Goal: Information Seeking & Learning: Learn about a topic

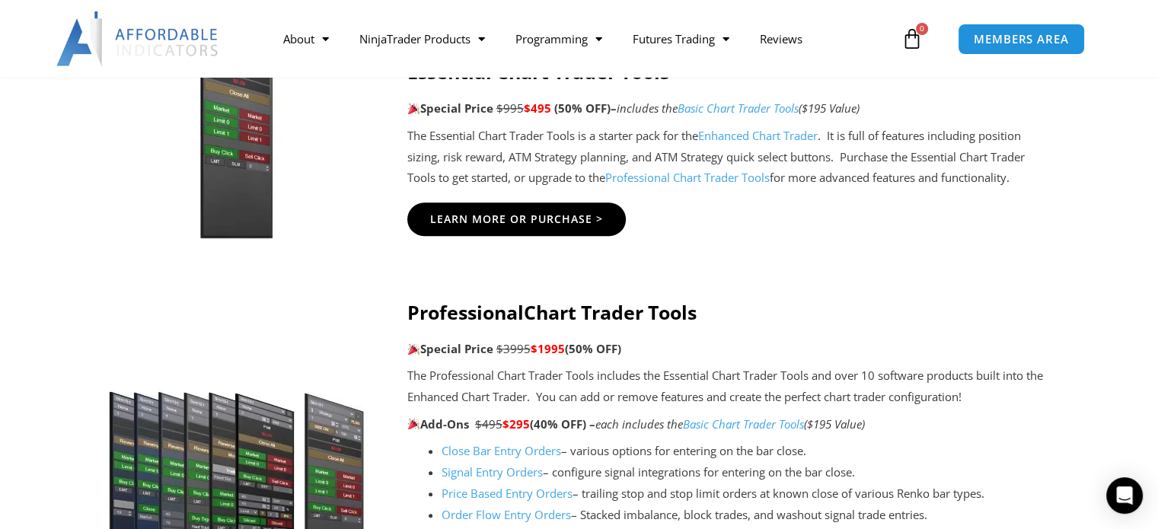
scroll to position [1598, 0]
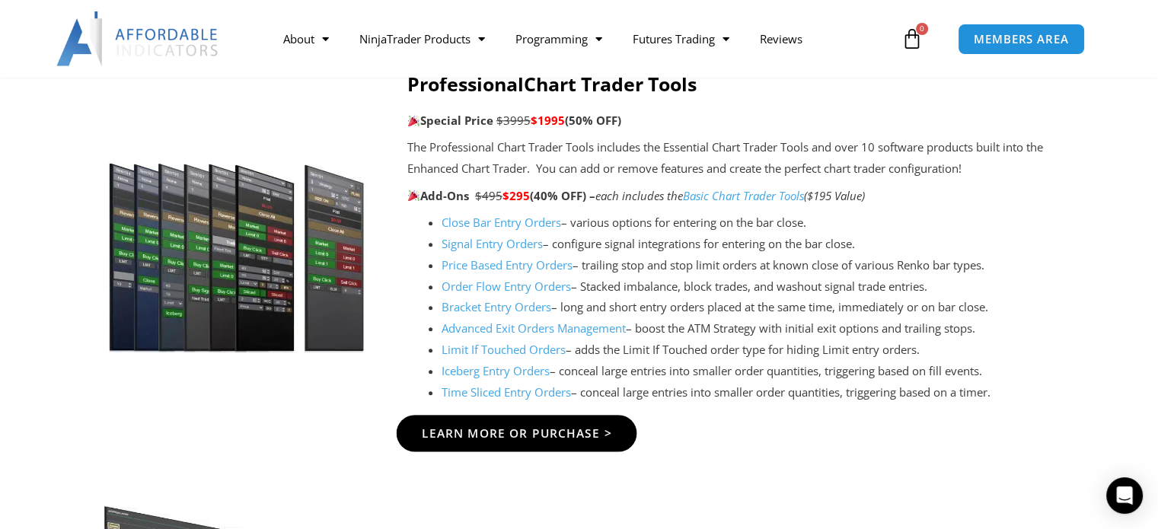
click at [556, 438] on span "Learn More Or Purchase >" at bounding box center [516, 432] width 190 height 11
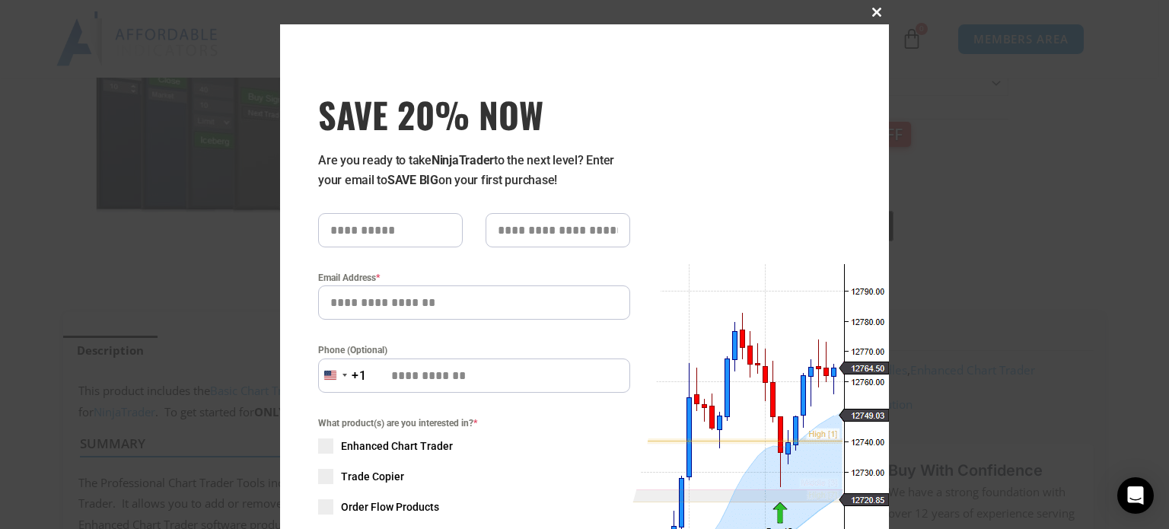
click at [870, 11] on span at bounding box center [877, 12] width 24 height 9
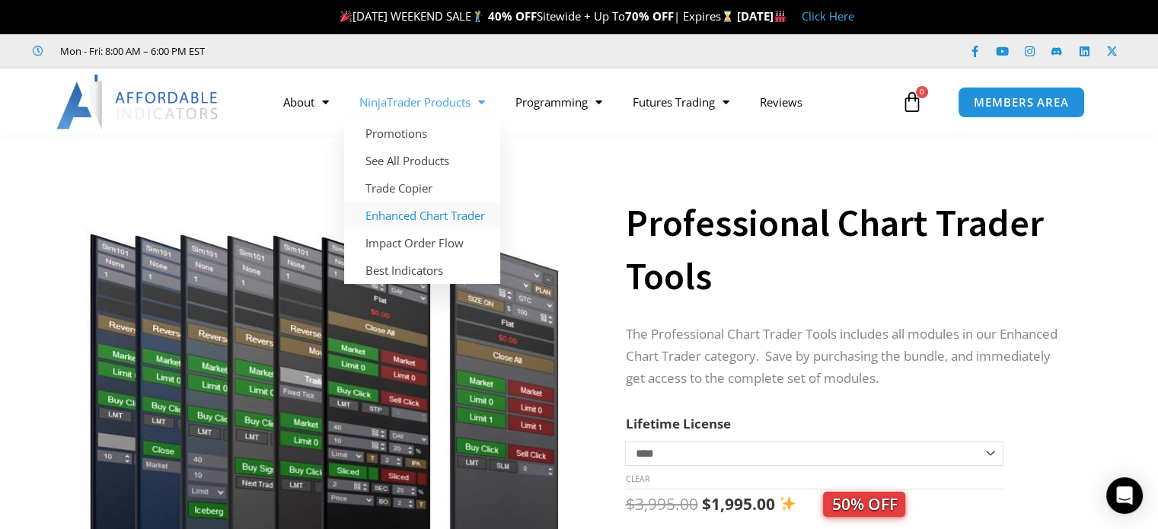
click at [421, 212] on link "Enhanced Chart Trader" at bounding box center [422, 215] width 156 height 27
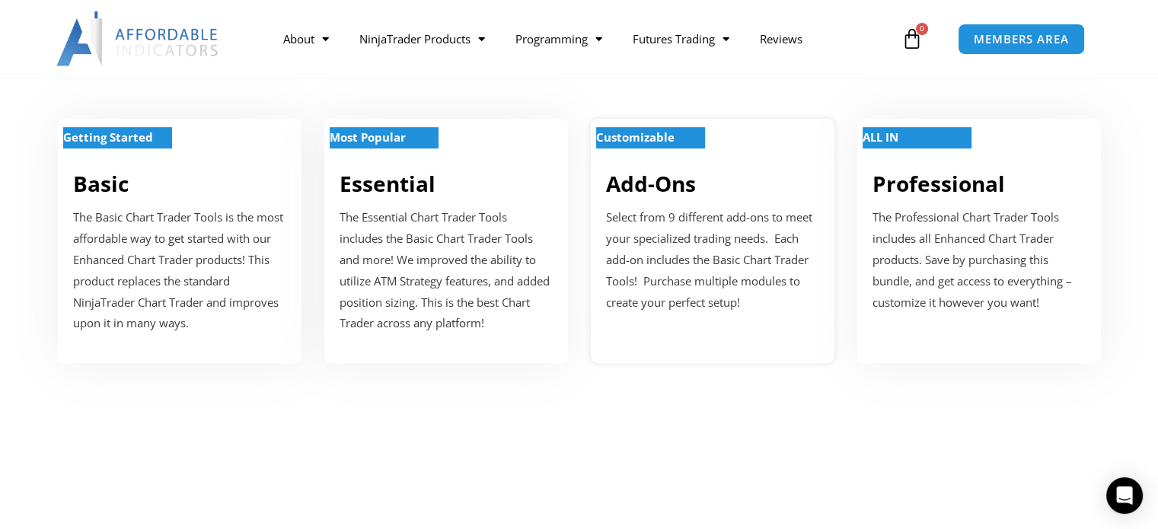
scroll to position [457, 0]
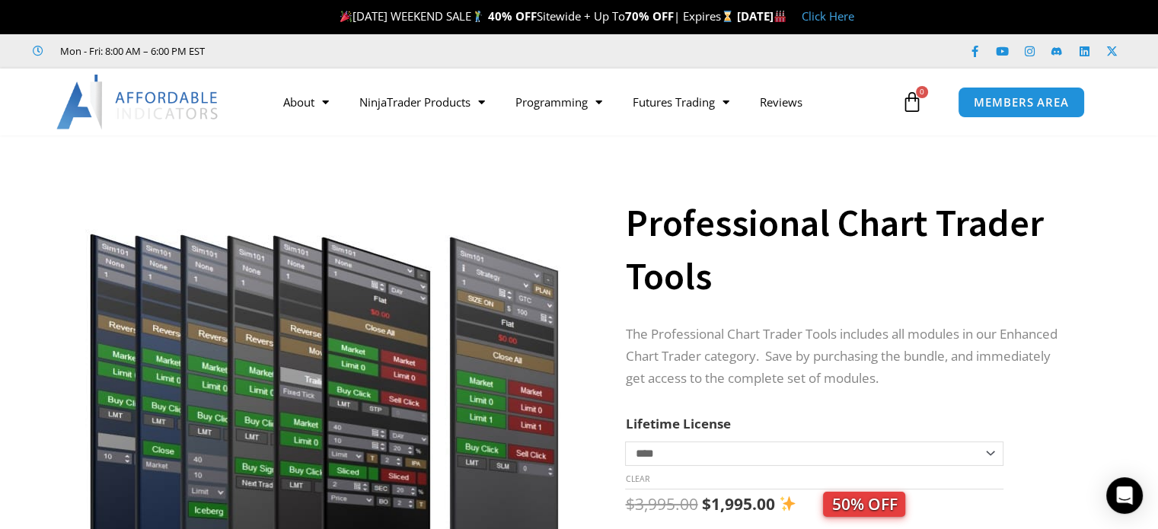
click at [854, 15] on link "Click Here" at bounding box center [827, 15] width 53 height 15
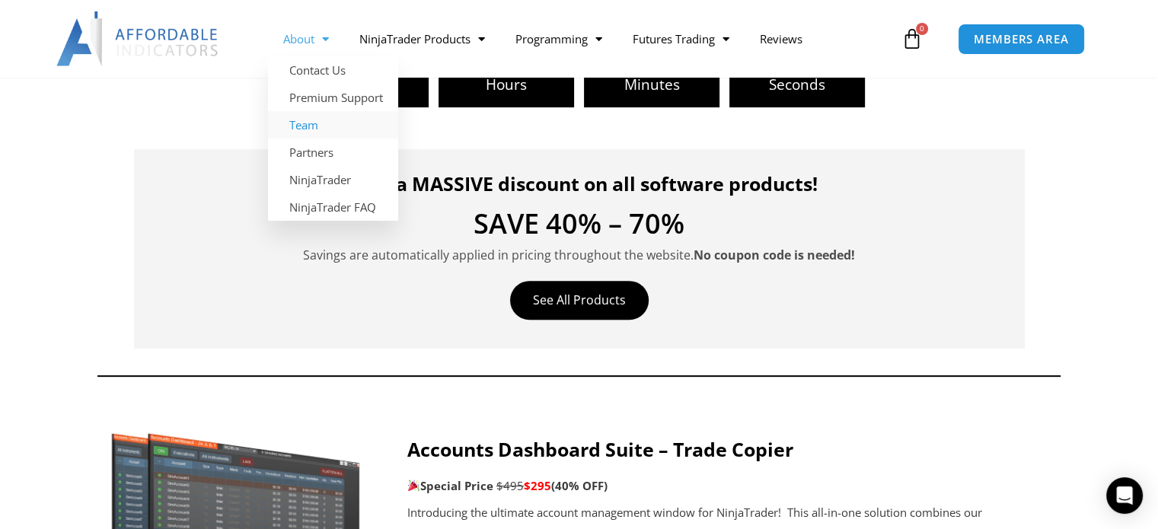
scroll to position [228, 0]
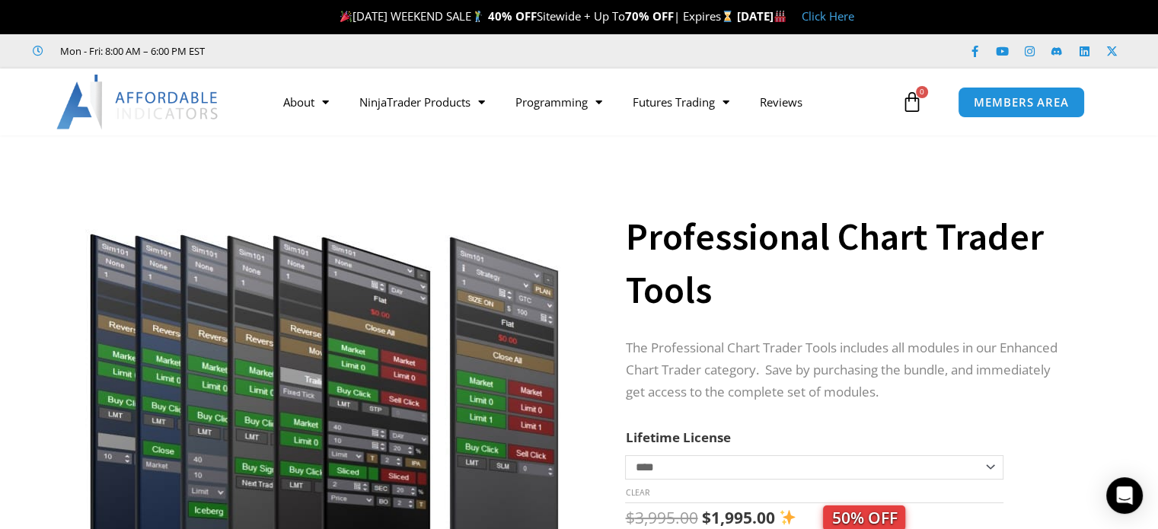
click at [854, 21] on link "Click Here" at bounding box center [827, 15] width 53 height 15
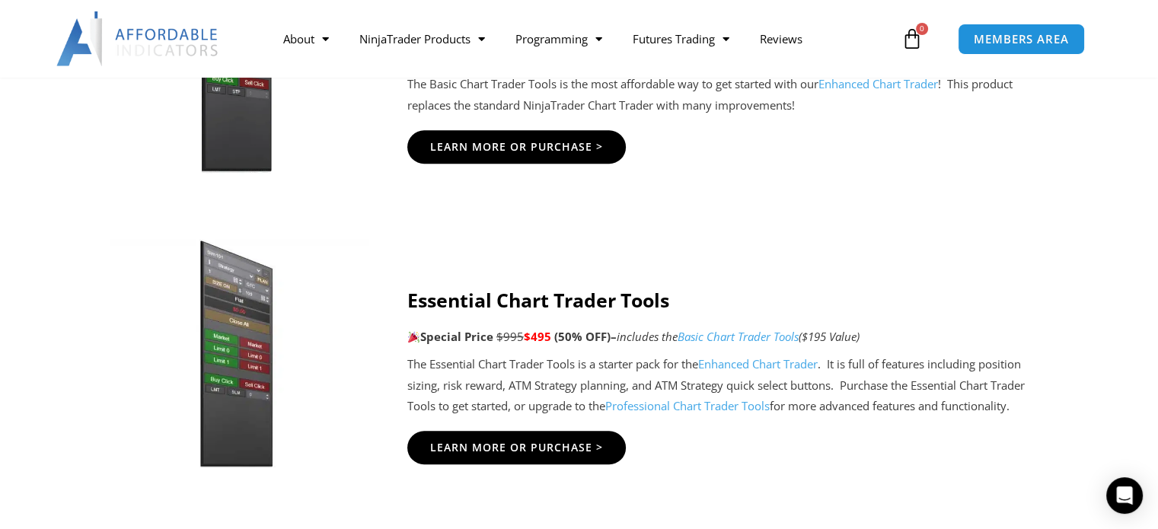
scroll to position [1370, 0]
